Goal: Information Seeking & Learning: Learn about a topic

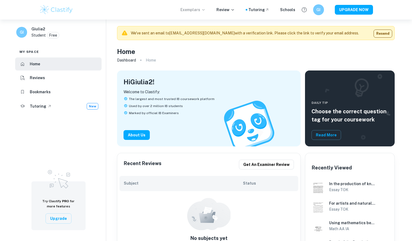
click at [201, 9] on p "Exemplars" at bounding box center [192, 10] width 25 height 6
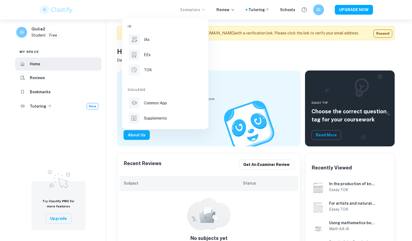
click at [40, 95] on div at bounding box center [206, 120] width 412 height 241
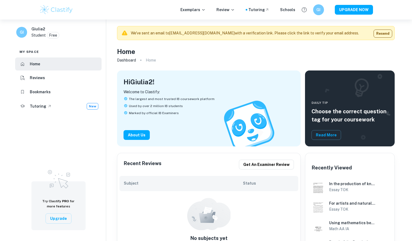
click at [36, 92] on h6 "Bookmarks" at bounding box center [40, 92] width 21 height 6
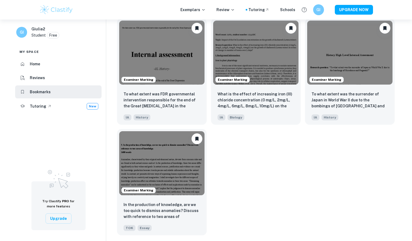
scroll to position [474, 0]
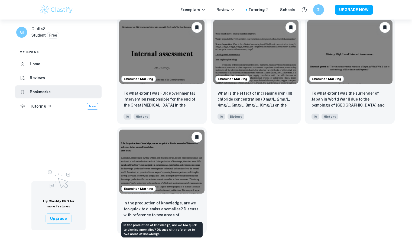
click at [173, 210] on p "In the production of knowledge, are we too quick to dismiss anomalies? Discuss …" at bounding box center [161, 209] width 77 height 18
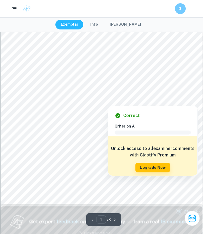
scroll to position [97, 0]
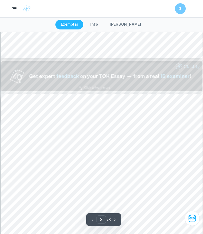
type input "1"
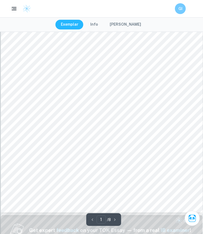
scroll to position [85, 0]
